Goal: Transaction & Acquisition: Purchase product/service

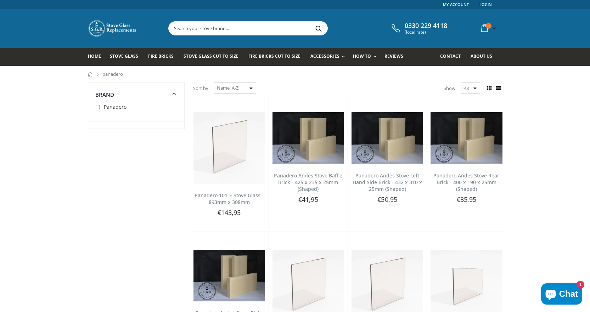
click at [229, 26] on input "text" at bounding box center [288, 28] width 238 height 13
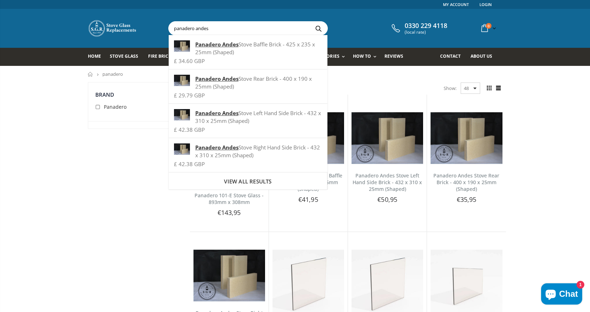
type input "panadero andes"
click at [311, 22] on button "Search" at bounding box center [319, 28] width 16 height 13
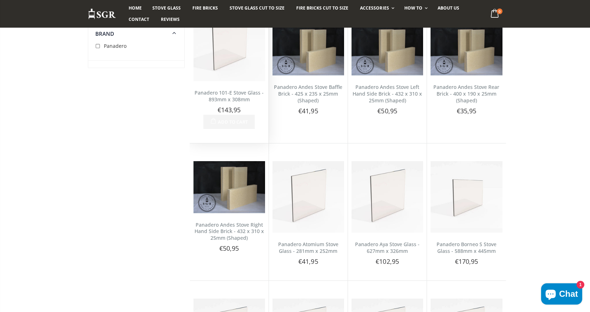
scroll to position [142, 0]
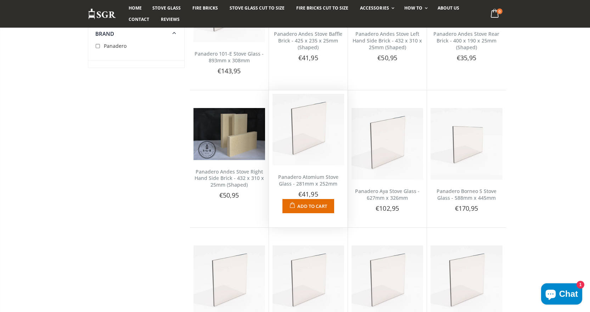
click at [301, 173] on div "Panadero Atomium Stove Glass - 281mm x 252mm No reviews Choose a brand that las…" at bounding box center [308, 190] width 79 height 48
click at [308, 184] on link "Panadero Atomium Stove Glass - 281mm x 252mm" at bounding box center [308, 180] width 60 height 13
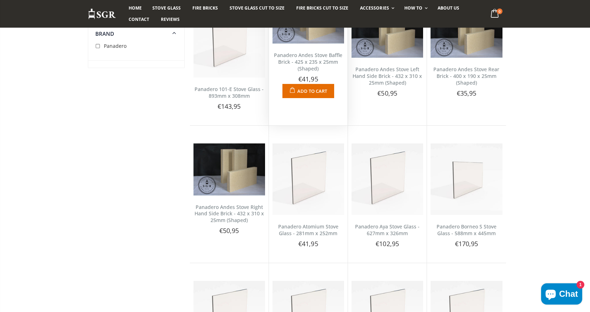
scroll to position [35, 0]
